Goal: Task Accomplishment & Management: Complete application form

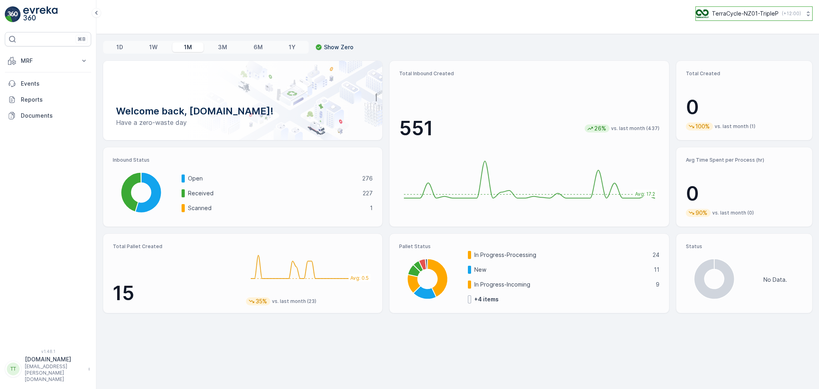
click at [719, 13] on p "TerraCycle-NZ01-TripleP" at bounding box center [745, 14] width 67 height 8
type input "pro"
click at [736, 50] on span "TerraCycle-AU01-Prompt" at bounding box center [757, 49] width 112 height 8
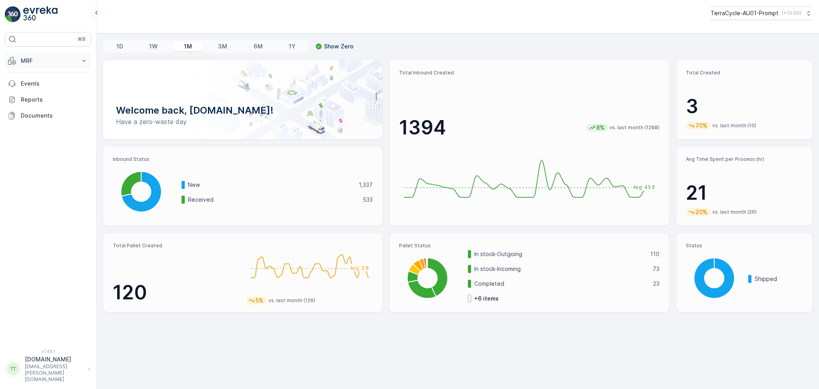
click at [40, 55] on button "MRF" at bounding box center [48, 61] width 86 height 16
click at [39, 100] on link "Pallet" at bounding box center [54, 96] width 74 height 11
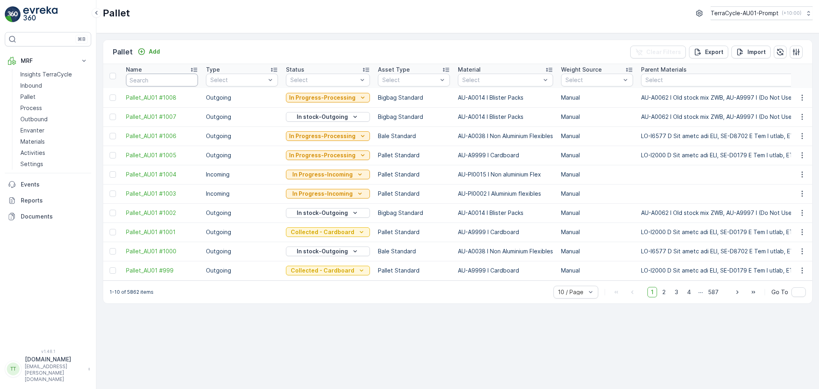
click at [164, 84] on input "text" at bounding box center [162, 80] width 72 height 13
type input "FD"
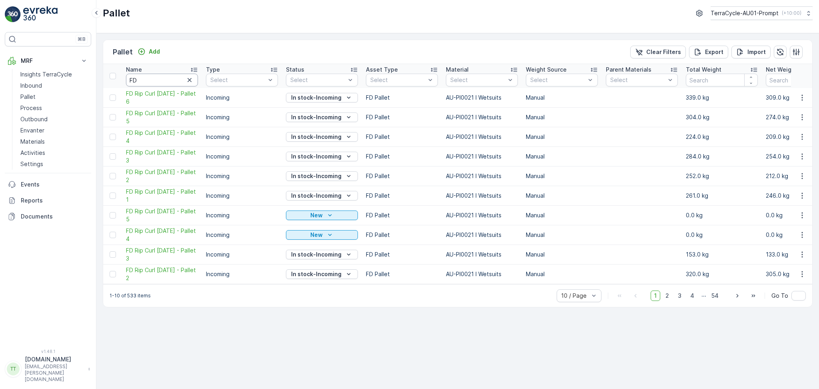
click at [158, 78] on input "FD" at bounding box center [162, 80] width 72 height 13
type input "FD"
click at [191, 80] on icon "button" at bounding box center [190, 80] width 8 height 8
click at [169, 78] on input "text" at bounding box center [162, 80] width 72 height 13
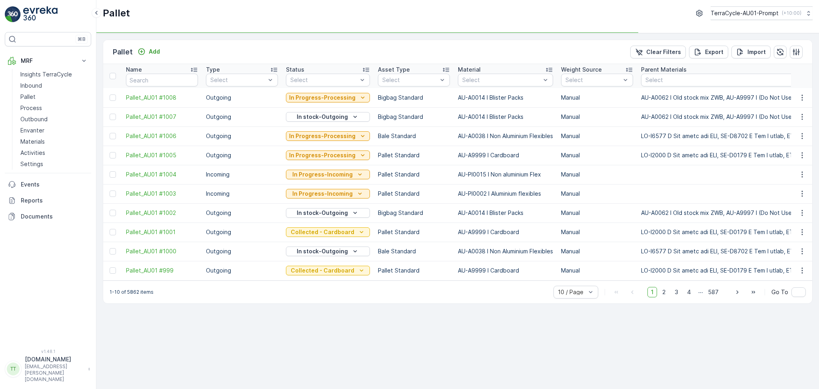
type input "z"
click at [169, 78] on input "z" at bounding box center [162, 80] width 72 height 13
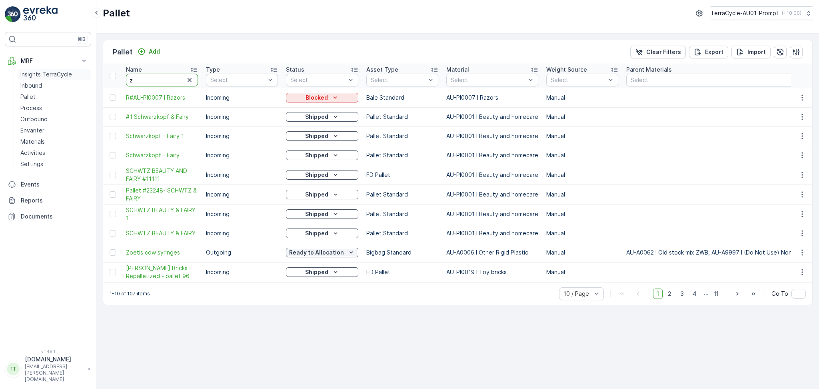
drag, startPoint x: 168, startPoint y: 78, endPoint x: 74, endPoint y: 76, distance: 93.6
click at [74, 76] on div "⌘B MRF Insights TerraCycle Inbound Pallet Process Outbound Envanter Materials A…" at bounding box center [409, 194] width 819 height 389
type input "zoetis"
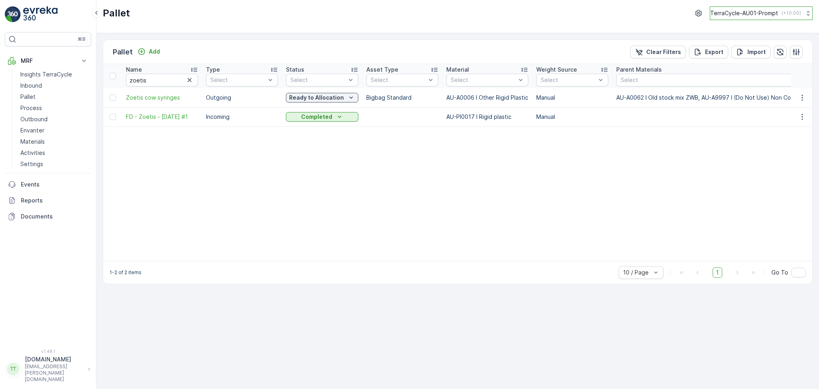
click at [734, 16] on p "TerraCycle-AU01-Prompt" at bounding box center [744, 13] width 68 height 8
type input "senda"
click at [740, 44] on span "Terracycle-AU04 - Sendable" at bounding box center [766, 48] width 100 height 8
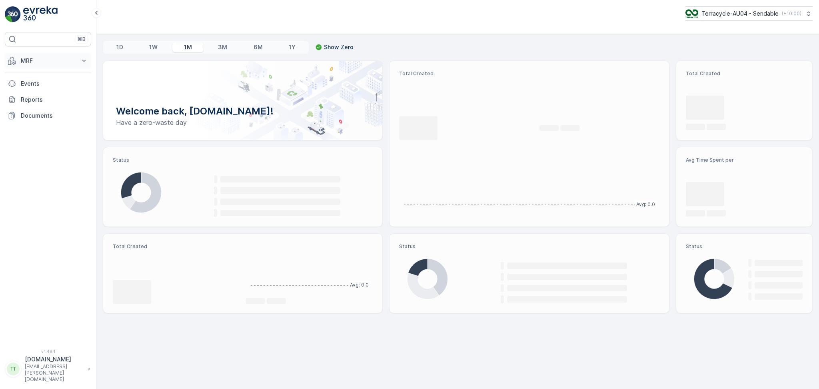
click at [63, 59] on p "MRF" at bounding box center [48, 61] width 54 height 8
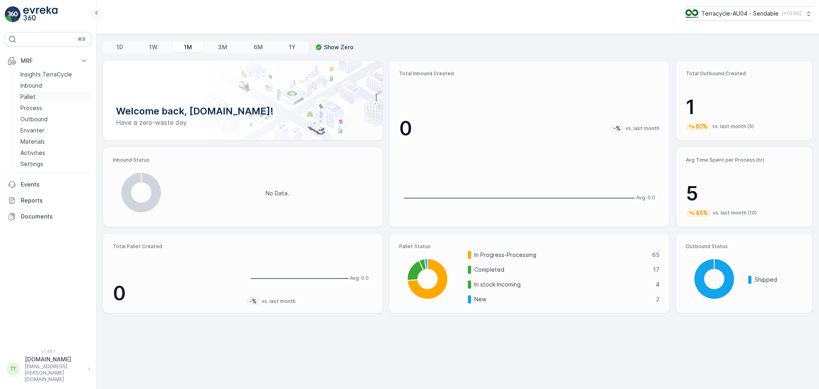
click at [39, 96] on link "Pallet" at bounding box center [54, 96] width 74 height 11
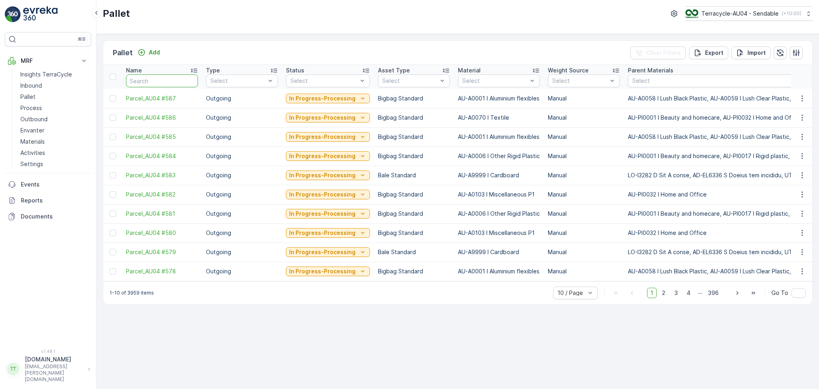
click at [144, 80] on input "text" at bounding box center [162, 80] width 72 height 13
type input "zoetis"
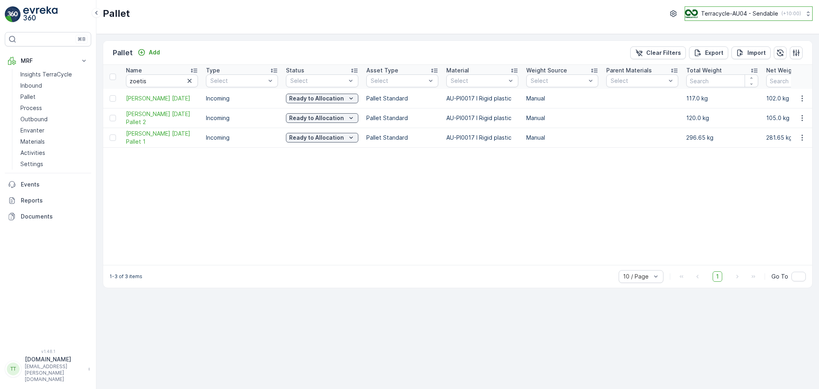
click at [713, 13] on p "Terracycle-AU04 - Sendable" at bounding box center [739, 14] width 77 height 8
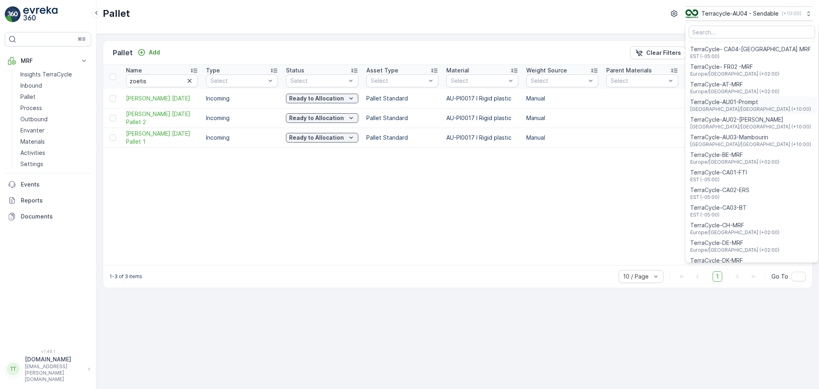
click at [744, 106] on span "[GEOGRAPHIC_DATA]/[GEOGRAPHIC_DATA] (+10:00)" at bounding box center [750, 109] width 121 height 6
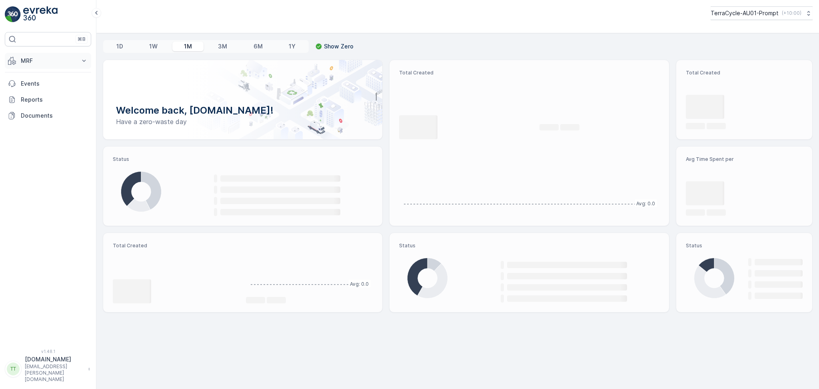
click at [28, 62] on p "MRF" at bounding box center [48, 61] width 54 height 8
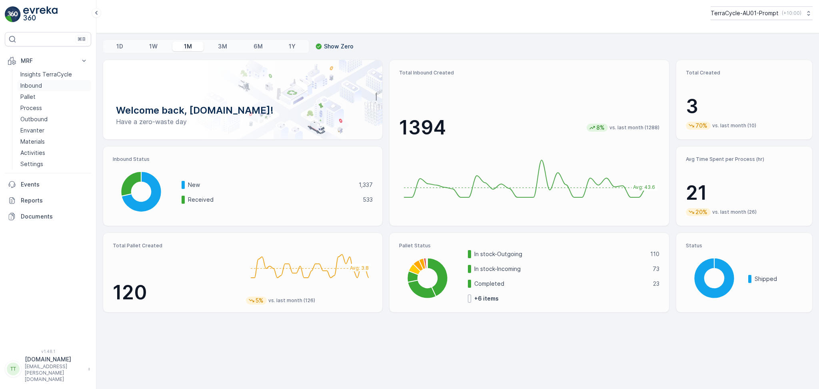
click at [38, 86] on p "Inbound" at bounding box center [31, 86] width 22 height 8
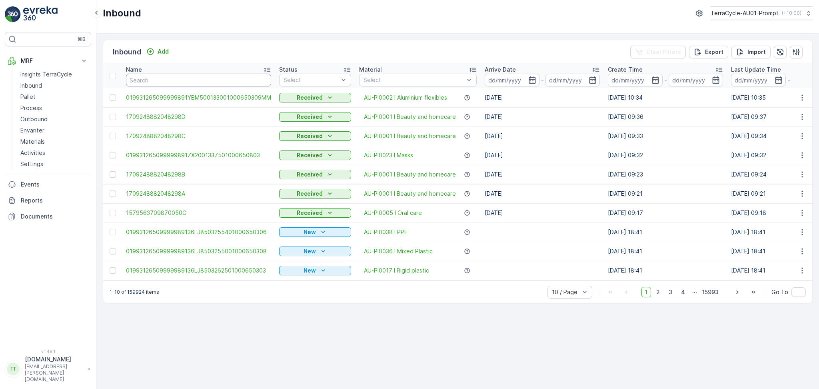
click at [194, 74] on input "text" at bounding box center [198, 80] width 145 height 13
type input "Zoetis"
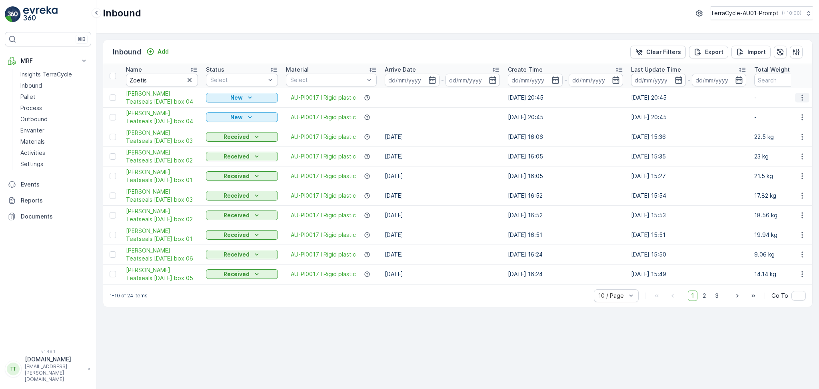
click at [800, 96] on icon "button" at bounding box center [802, 98] width 8 height 8
click at [779, 133] on span "Duplicate Inbound" at bounding box center [783, 132] width 49 height 8
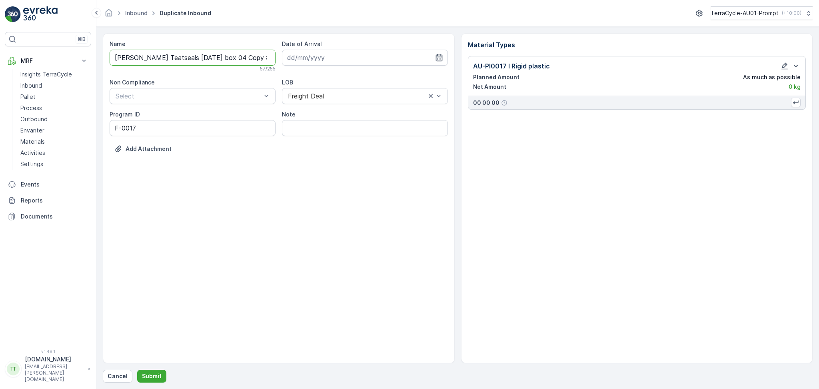
click at [230, 56] on input "FD Zoetis Teatseals 27.06.2025 box 04 Copy #1755586263071" at bounding box center [193, 58] width 166 height 16
drag, startPoint x: 234, startPoint y: 59, endPoint x: 340, endPoint y: 57, distance: 106.8
click at [338, 58] on div "Name FD Zoetis Teatseals 27.06.2025 box 01 Copy #1755586263071 Checking availab…" at bounding box center [279, 103] width 338 height 126
click at [181, 58] on input "FD Zoetis Teatseals 27.06.2025 box 01" at bounding box center [193, 58] width 166 height 16
click at [241, 58] on input "FD Zoetis Teatseals 26.08.2025 box 01" at bounding box center [193, 58] width 166 height 16
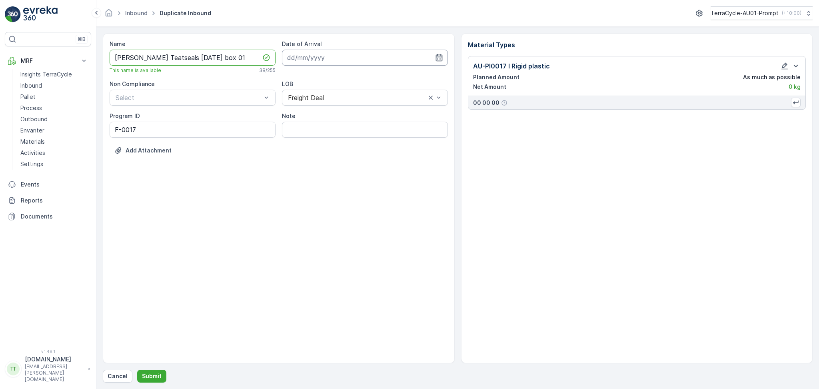
type input "FD Zoetis Teatseals 26.08.2025 box 01"
click at [298, 59] on input at bounding box center [365, 58] width 166 height 16
click at [324, 168] on div "26" at bounding box center [324, 172] width 13 height 13
type input "26.08.2025"
click at [429, 57] on icon "button" at bounding box center [430, 58] width 8 height 8
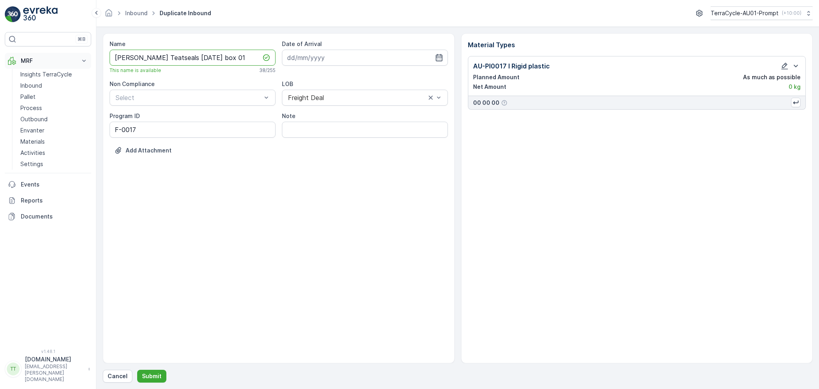
drag, startPoint x: 240, startPoint y: 54, endPoint x: 71, endPoint y: 57, distance: 168.8
click at [71, 57] on div "⌘B MRF Insights TerraCycle Inbound Pallet Process Outbound Envanter Materials A…" at bounding box center [409, 194] width 819 height 389
click at [148, 374] on p "Submit" at bounding box center [152, 376] width 20 height 8
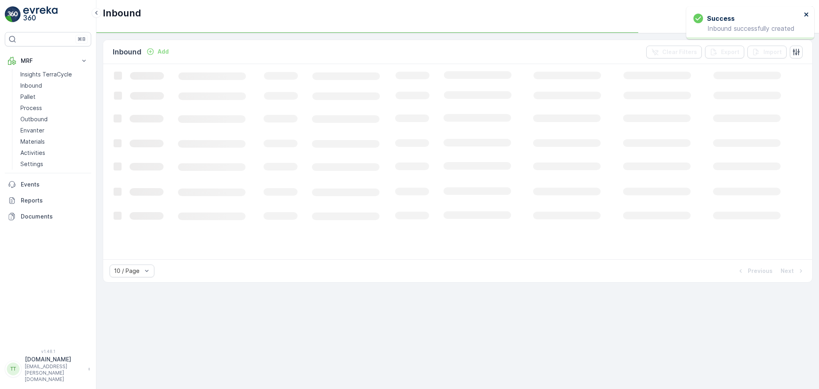
click at [805, 13] on icon "close" at bounding box center [807, 14] width 6 height 6
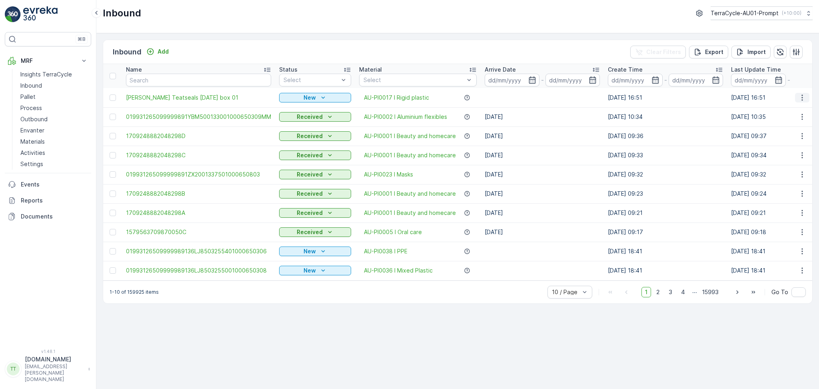
click at [798, 97] on icon "button" at bounding box center [802, 98] width 8 height 8
click at [784, 134] on span "Duplicate Inbound" at bounding box center [783, 132] width 49 height 8
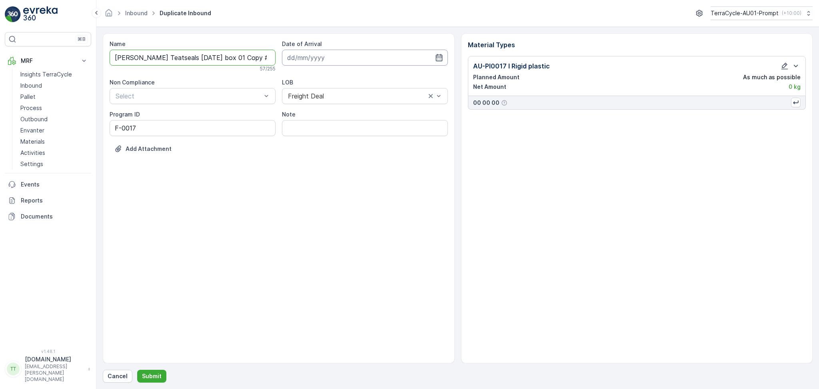
scroll to position [0, 37]
drag, startPoint x: 229, startPoint y: 60, endPoint x: 348, endPoint y: 58, distance: 118.8
click at [346, 59] on div "Name FD Zoetis Teatseals 26.08.2025 box 01 Copy #1755586307132 57 / 255 Date of…" at bounding box center [279, 102] width 338 height 125
type input "FD Zoetis Teatseals 26.08.2025 box 02"
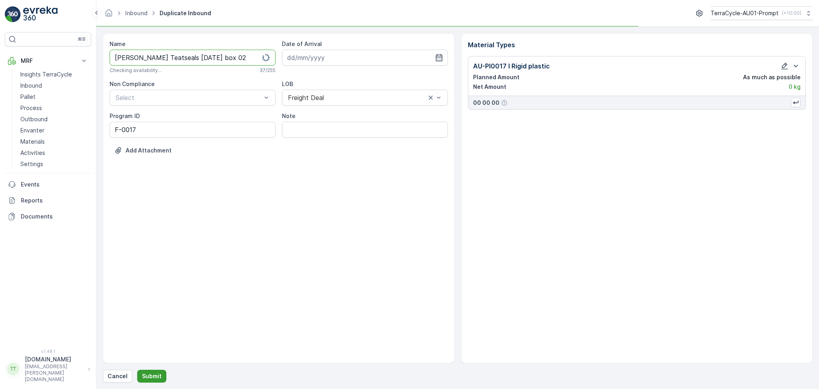
click at [154, 372] on p "Submit" at bounding box center [152, 376] width 20 height 8
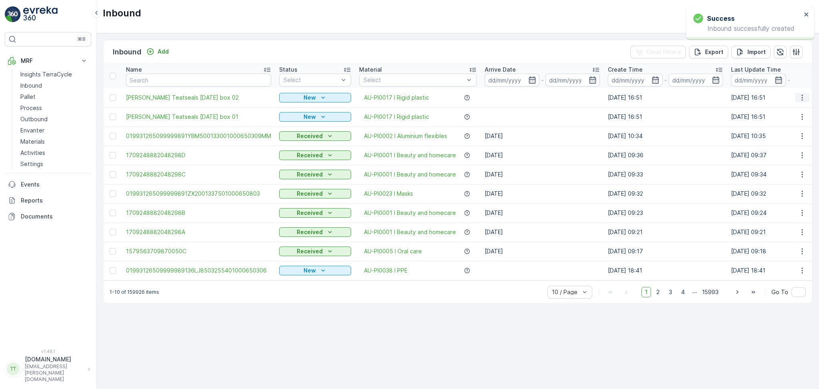
click at [804, 93] on button "button" at bounding box center [802, 98] width 14 height 10
click at [779, 133] on span "Duplicate Inbound" at bounding box center [783, 132] width 49 height 8
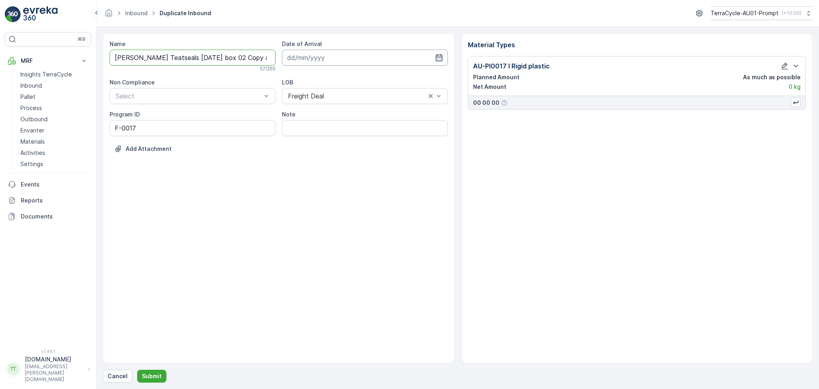
drag, startPoint x: 231, startPoint y: 57, endPoint x: 374, endPoint y: 56, distance: 143.2
click at [369, 58] on div "Name FD Zoetis Teatseals 26.08.2025 box 02 Copy #1755586321764 57 / 255 Date of…" at bounding box center [279, 102] width 338 height 125
type input "FD Zoetis Teatseals 26.08.2025 box 03"
click at [144, 373] on p "Submit" at bounding box center [152, 376] width 20 height 8
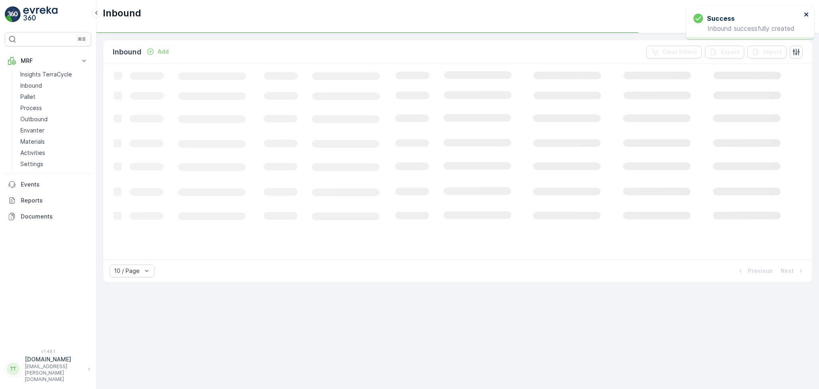
click at [807, 14] on icon "close" at bounding box center [806, 14] width 4 height 4
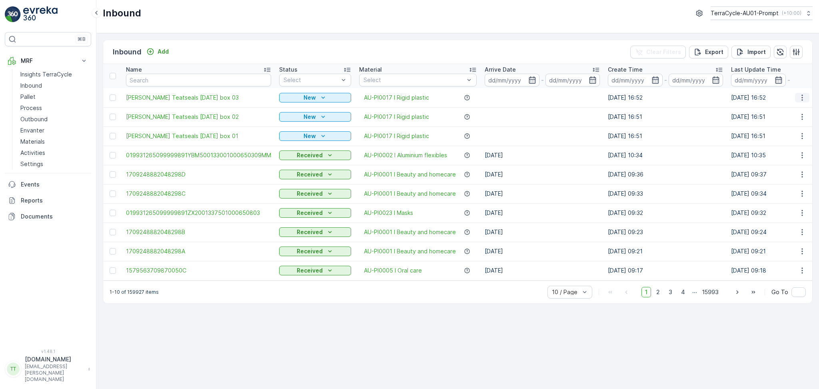
click at [798, 98] on button "button" at bounding box center [802, 98] width 14 height 10
click at [782, 130] on span "Duplicate Inbound" at bounding box center [783, 132] width 49 height 8
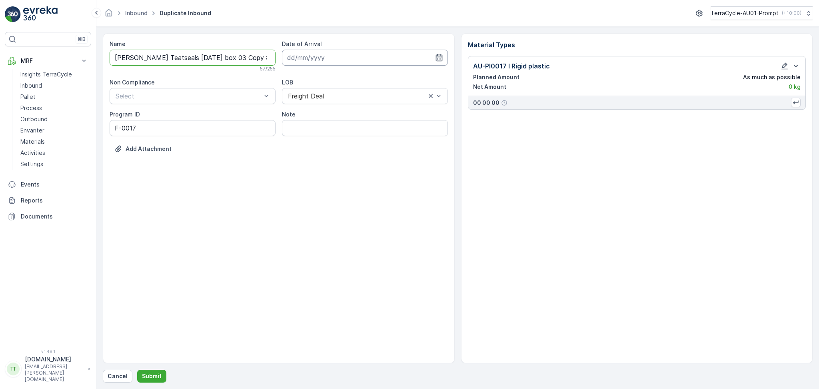
scroll to position [0, 38]
drag, startPoint x: 269, startPoint y: 61, endPoint x: 364, endPoint y: 58, distance: 94.4
click at [359, 59] on div "Name FD Zoetis Teatseals 26.08.2025 box 03 Copy #1755586330118 57 / 255 Date of…" at bounding box center [279, 102] width 338 height 125
type input "FD Zoetis Teatseals 26.08.2025 box 04"
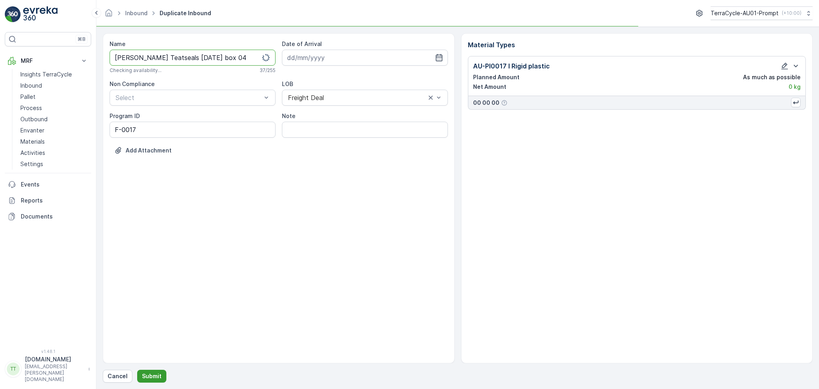
click at [146, 374] on p "Submit" at bounding box center [152, 376] width 20 height 8
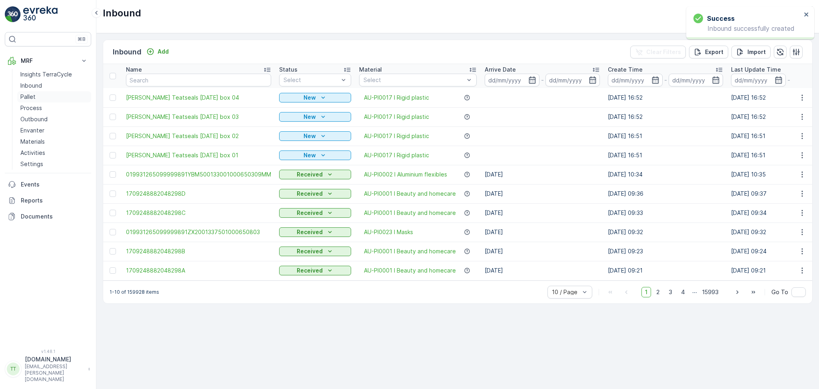
click at [34, 97] on p "Pallet" at bounding box center [27, 97] width 15 height 8
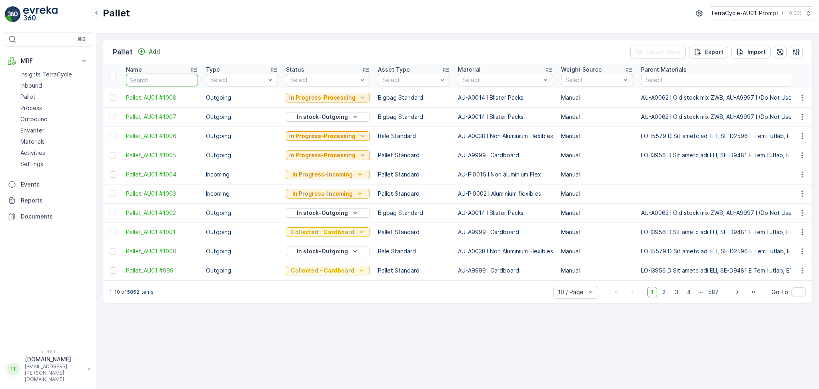
click at [161, 80] on input "text" at bounding box center [162, 80] width 72 height 13
type input "FD mecca"
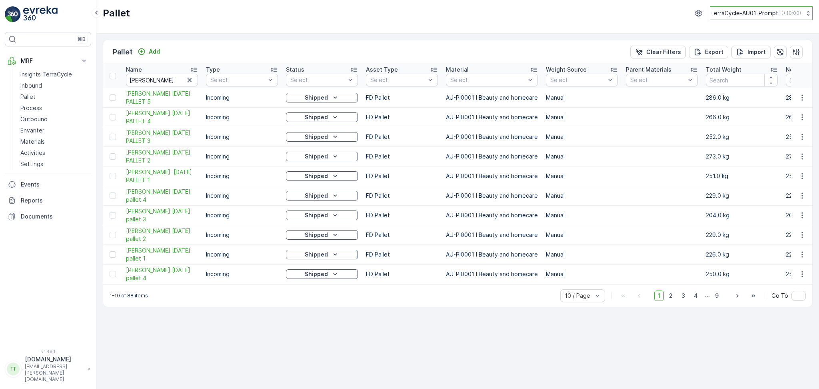
click at [762, 14] on p "TerraCycle-AU01-Prompt" at bounding box center [744, 13] width 68 height 8
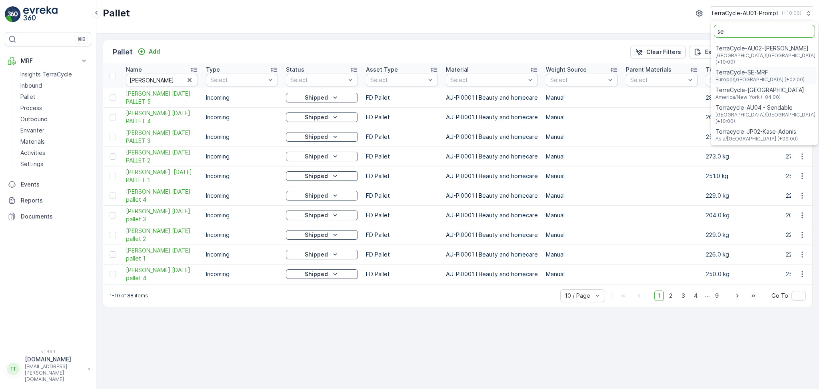
type input "se"
click at [754, 104] on span "Terracycle-AU04 - Sendable" at bounding box center [766, 108] width 100 height 8
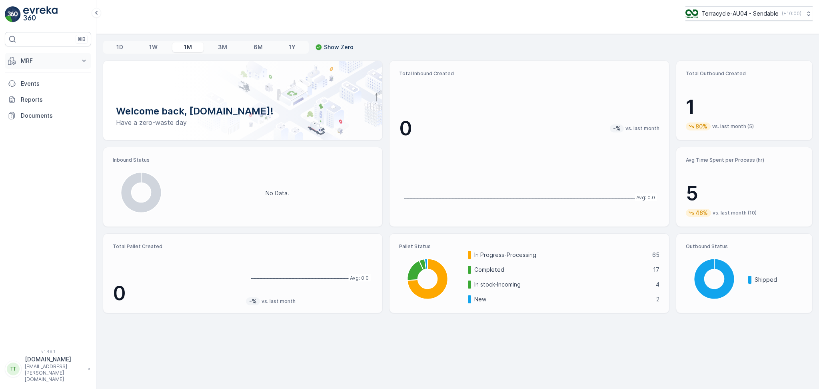
click at [50, 63] on p "MRF" at bounding box center [48, 61] width 54 height 8
click at [30, 96] on p "Pallet" at bounding box center [27, 97] width 15 height 8
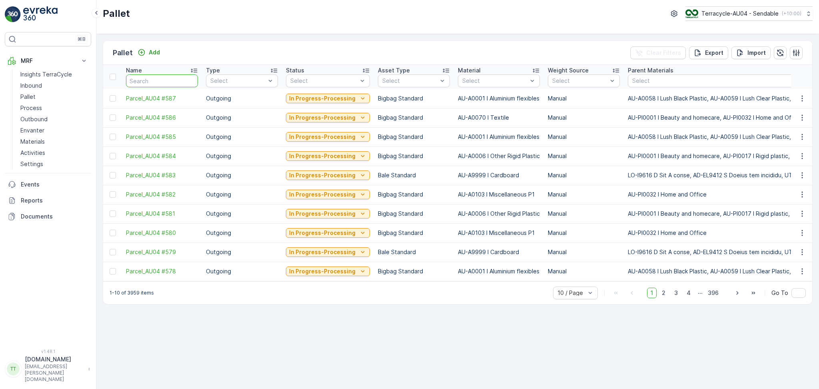
click at [145, 80] on input "text" at bounding box center [162, 80] width 72 height 13
type input "FD"
